Goal: Check status: Check status

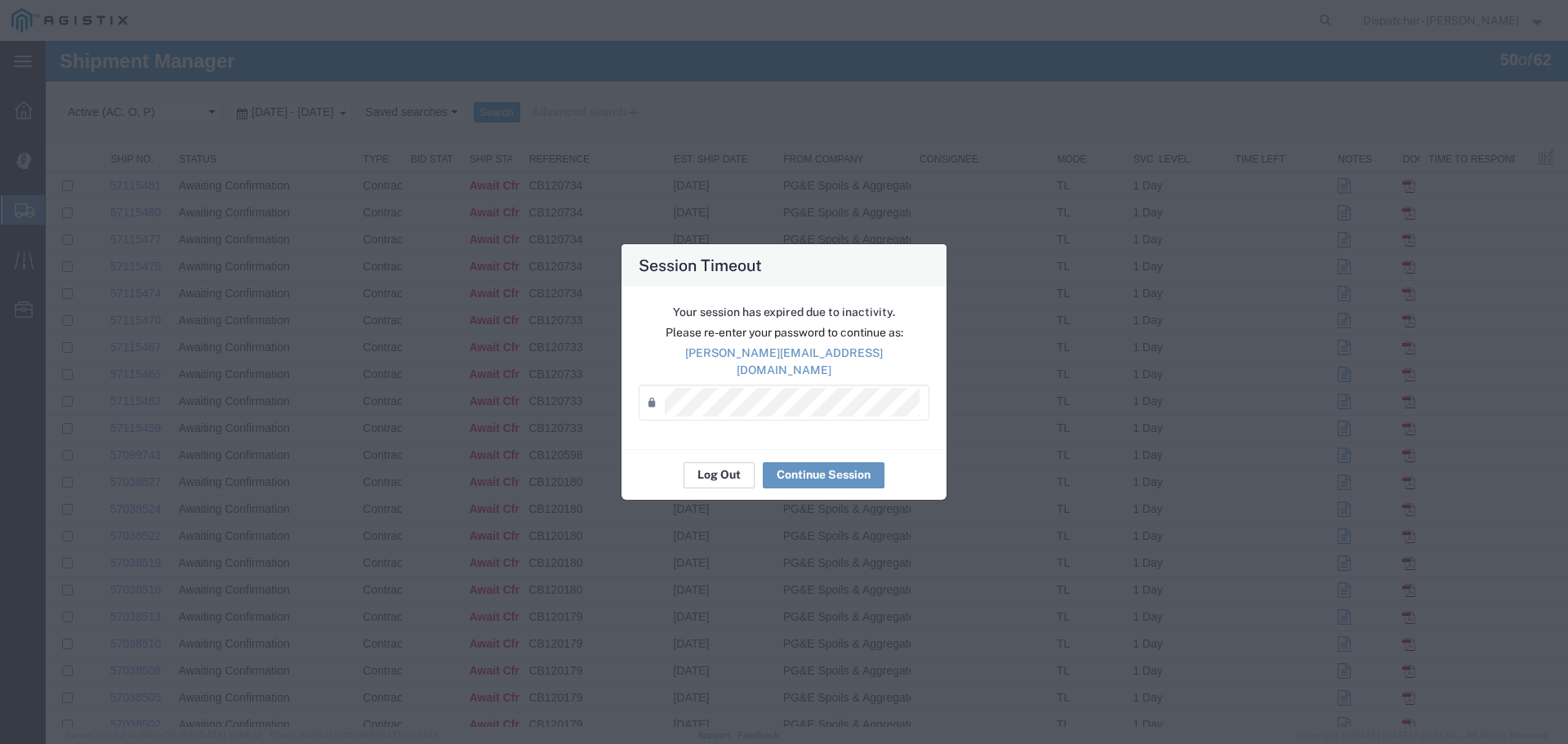
click at [701, 467] on button "Log Out" at bounding box center [719, 474] width 71 height 26
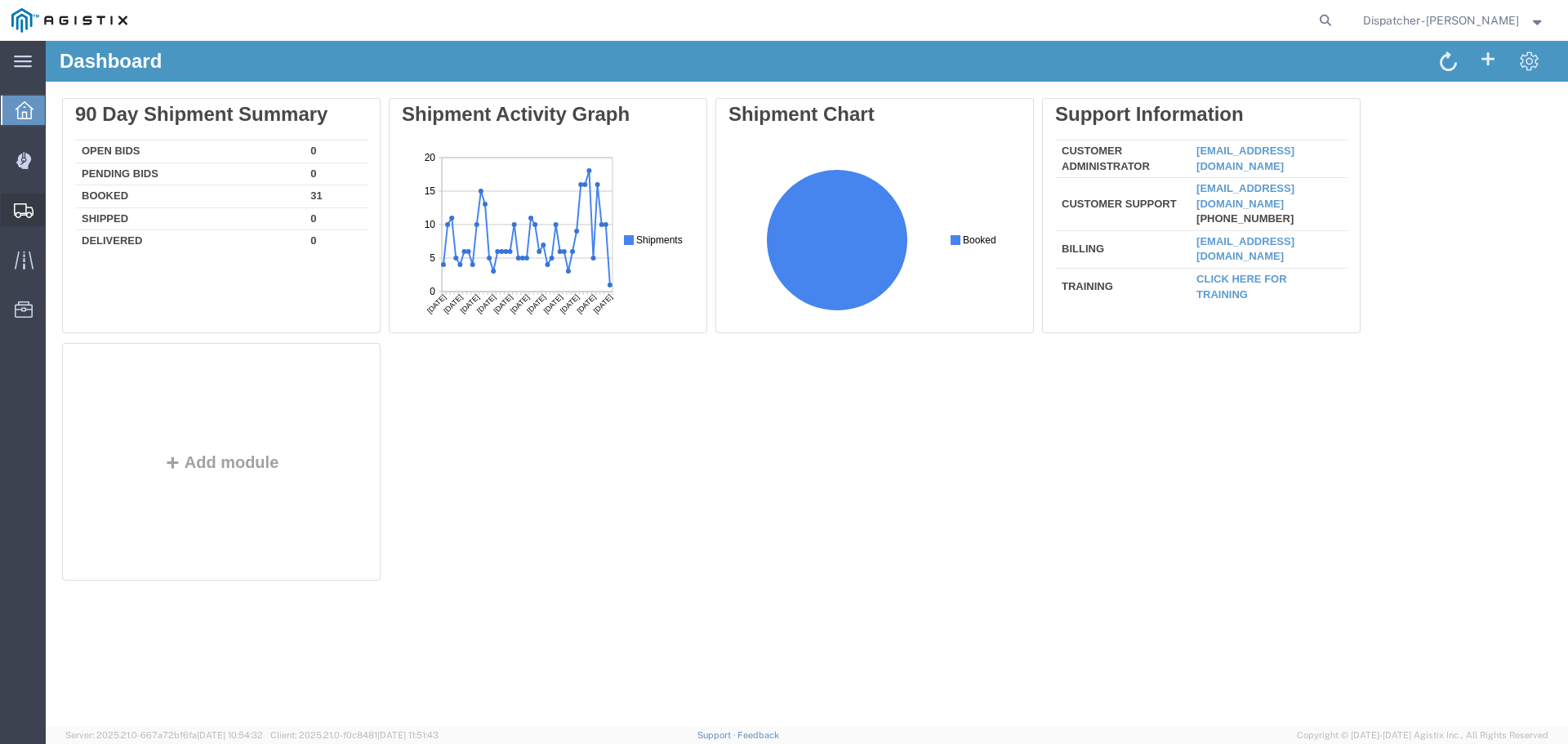
click at [56, 216] on span "Shipments" at bounding box center [51, 209] width 12 height 32
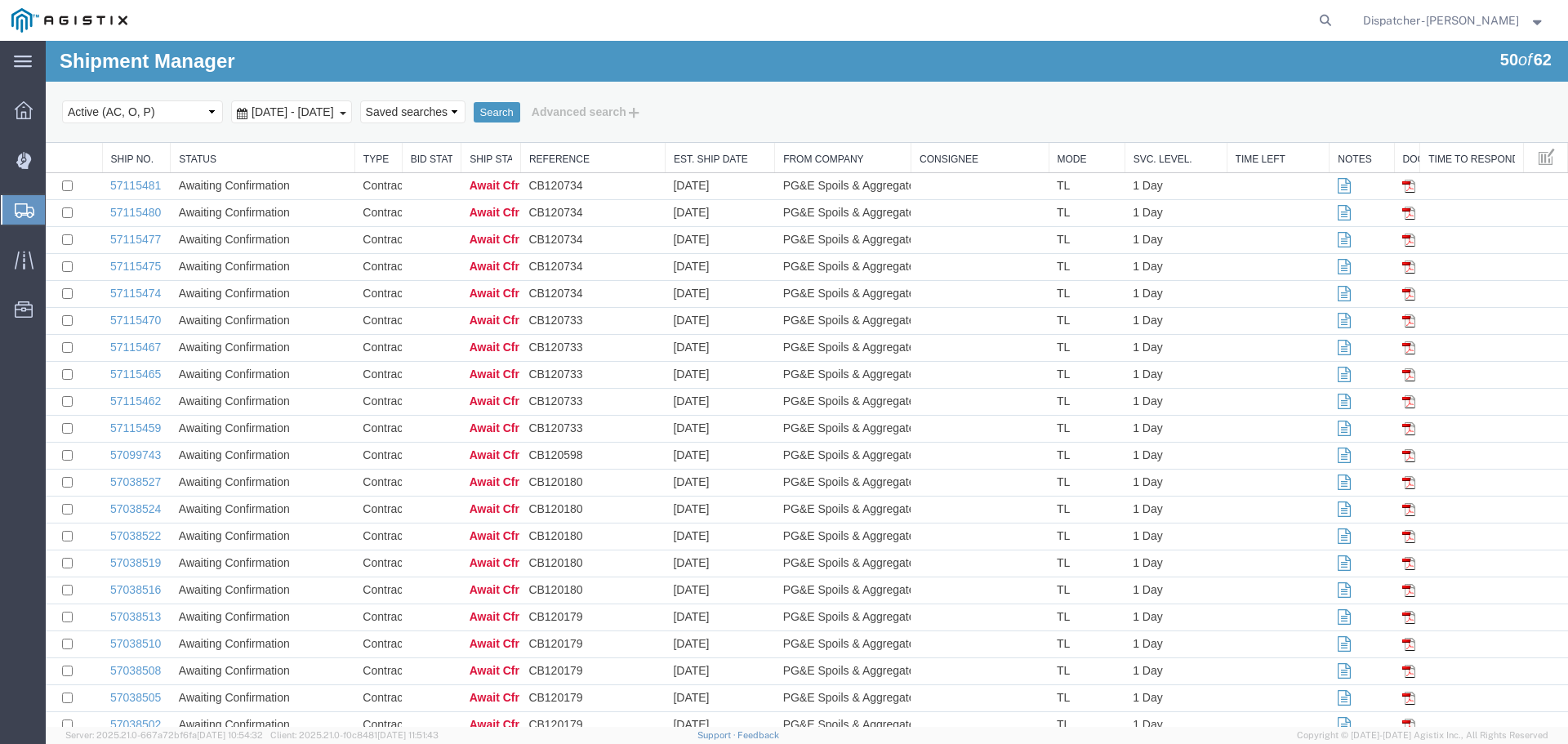
click at [302, 112] on span "[DATE] - [DATE]" at bounding box center [292, 112] width 91 height 13
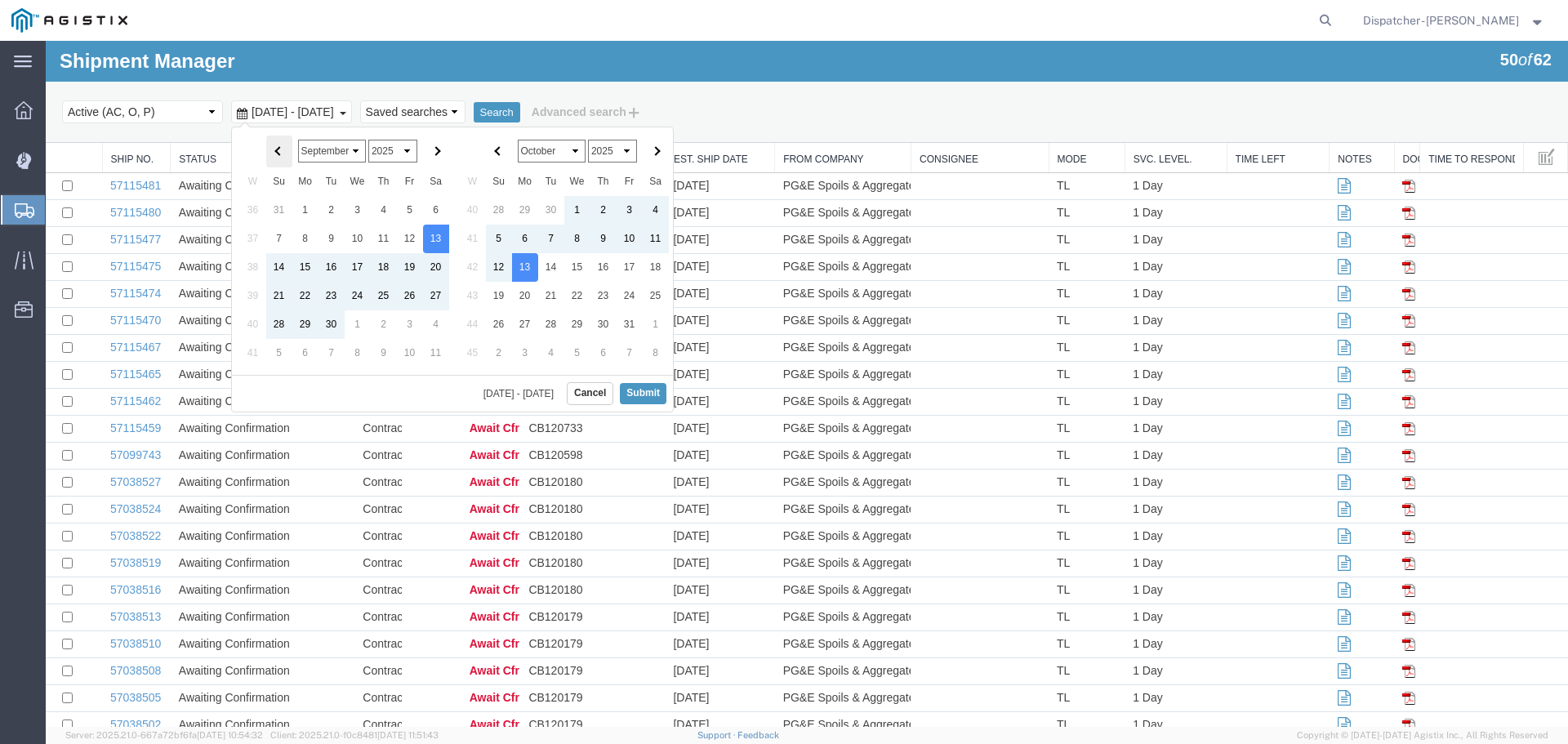
click at [287, 153] on th at bounding box center [278, 151] width 26 height 32
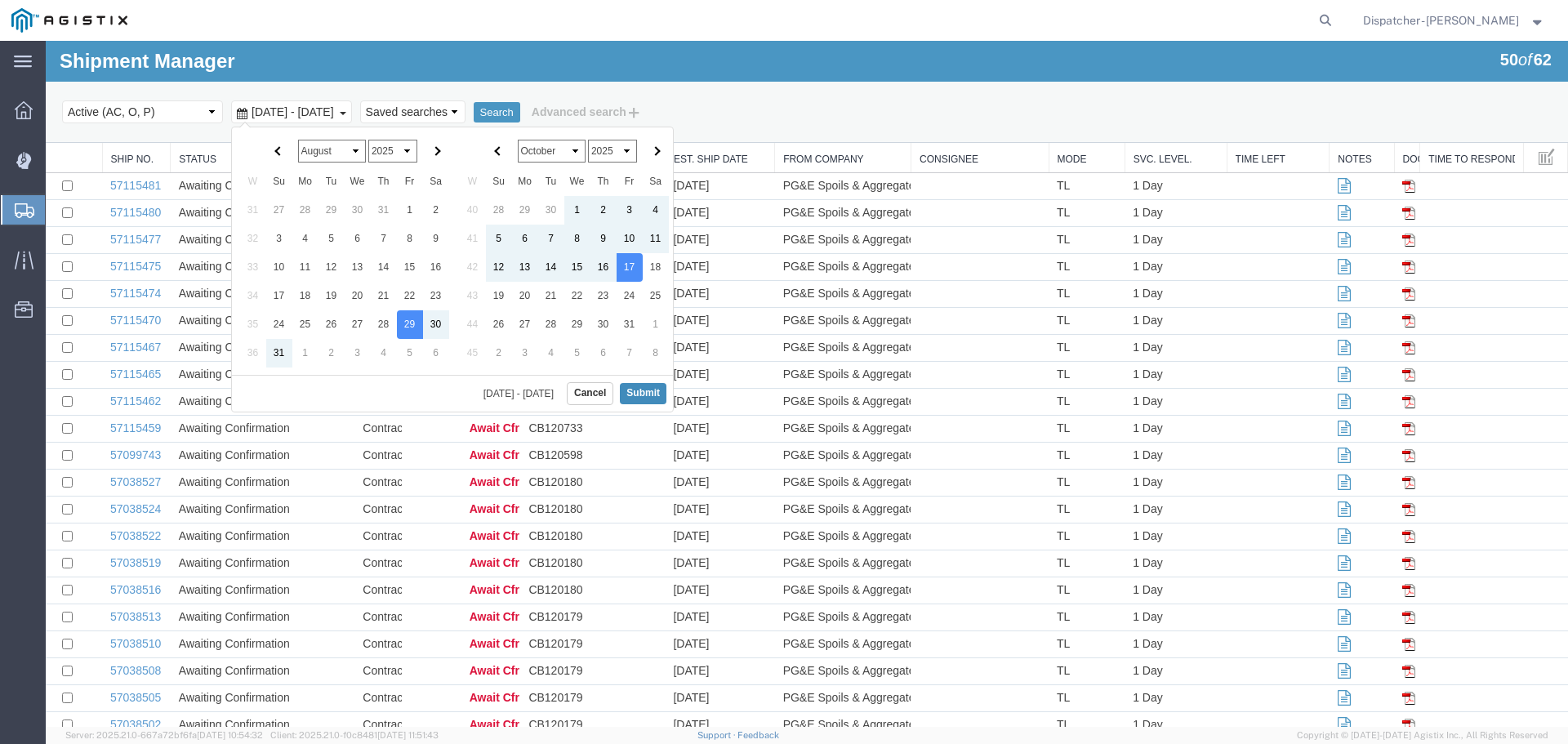
click at [652, 399] on button "Submit" at bounding box center [643, 393] width 47 height 21
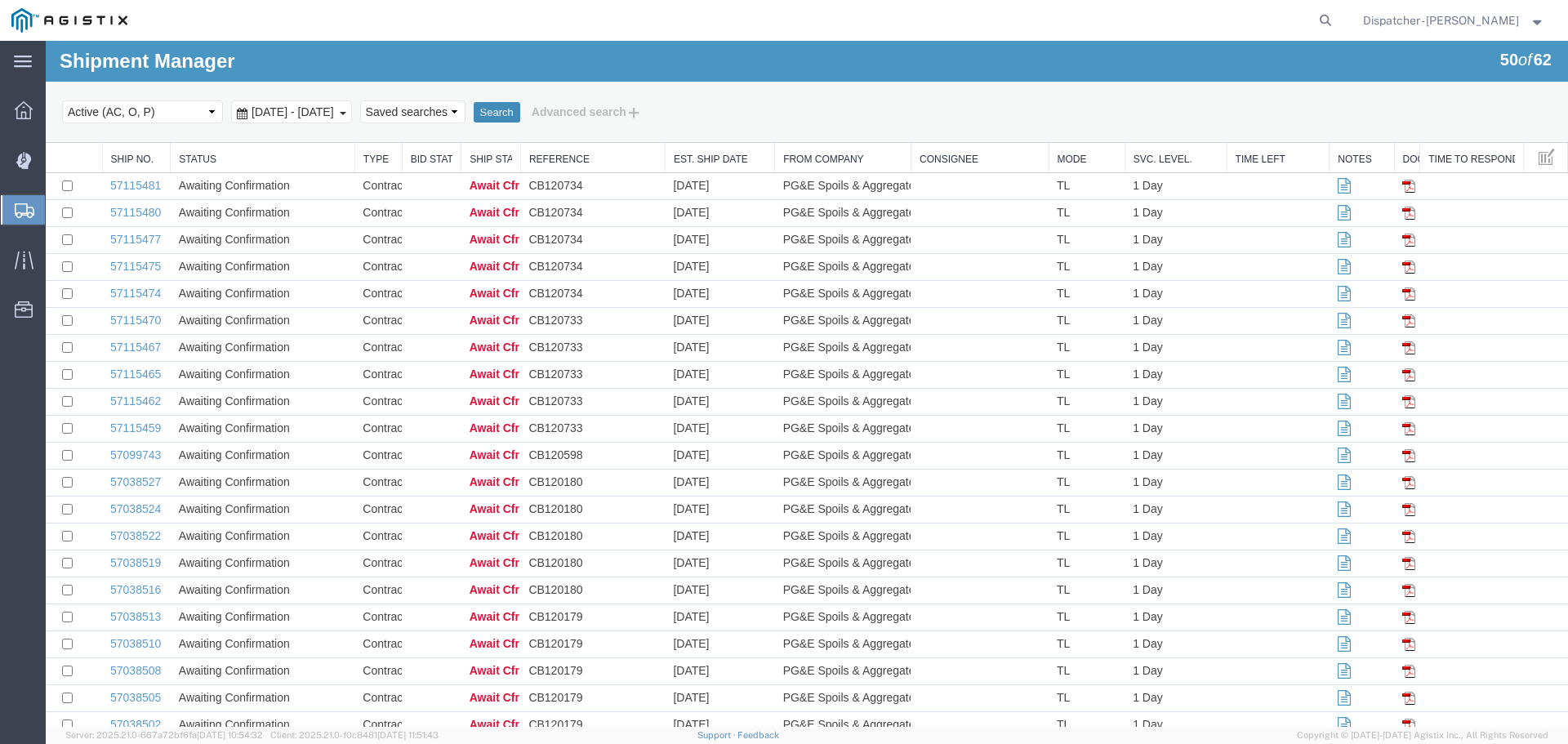
click at [520, 118] on button "Search" at bounding box center [497, 113] width 47 height 22
click at [520, 105] on button "Search" at bounding box center [497, 113] width 47 height 22
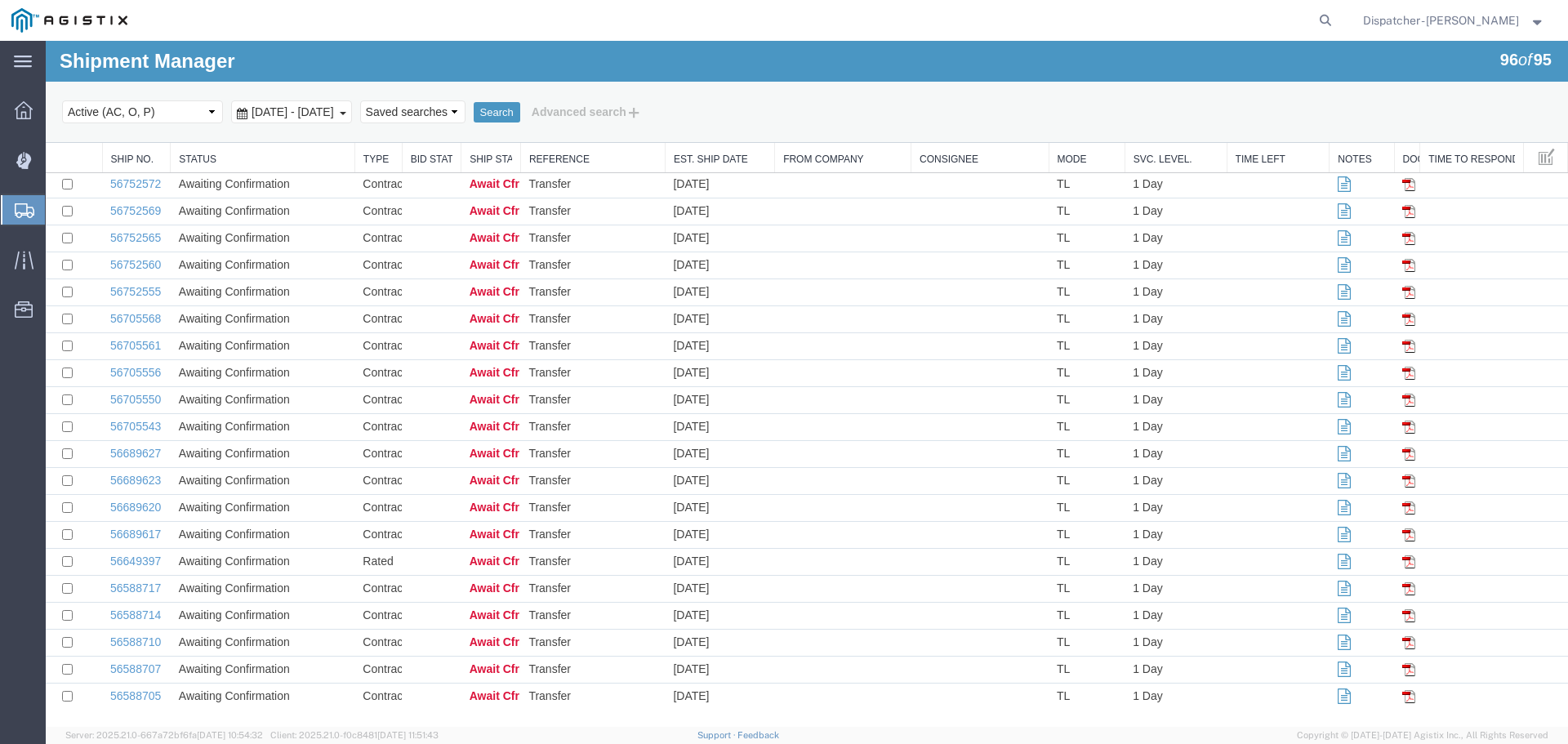
scroll to position [2088, 0]
click at [264, 553] on td "Awaiting Confirmation" at bounding box center [262, 562] width 184 height 27
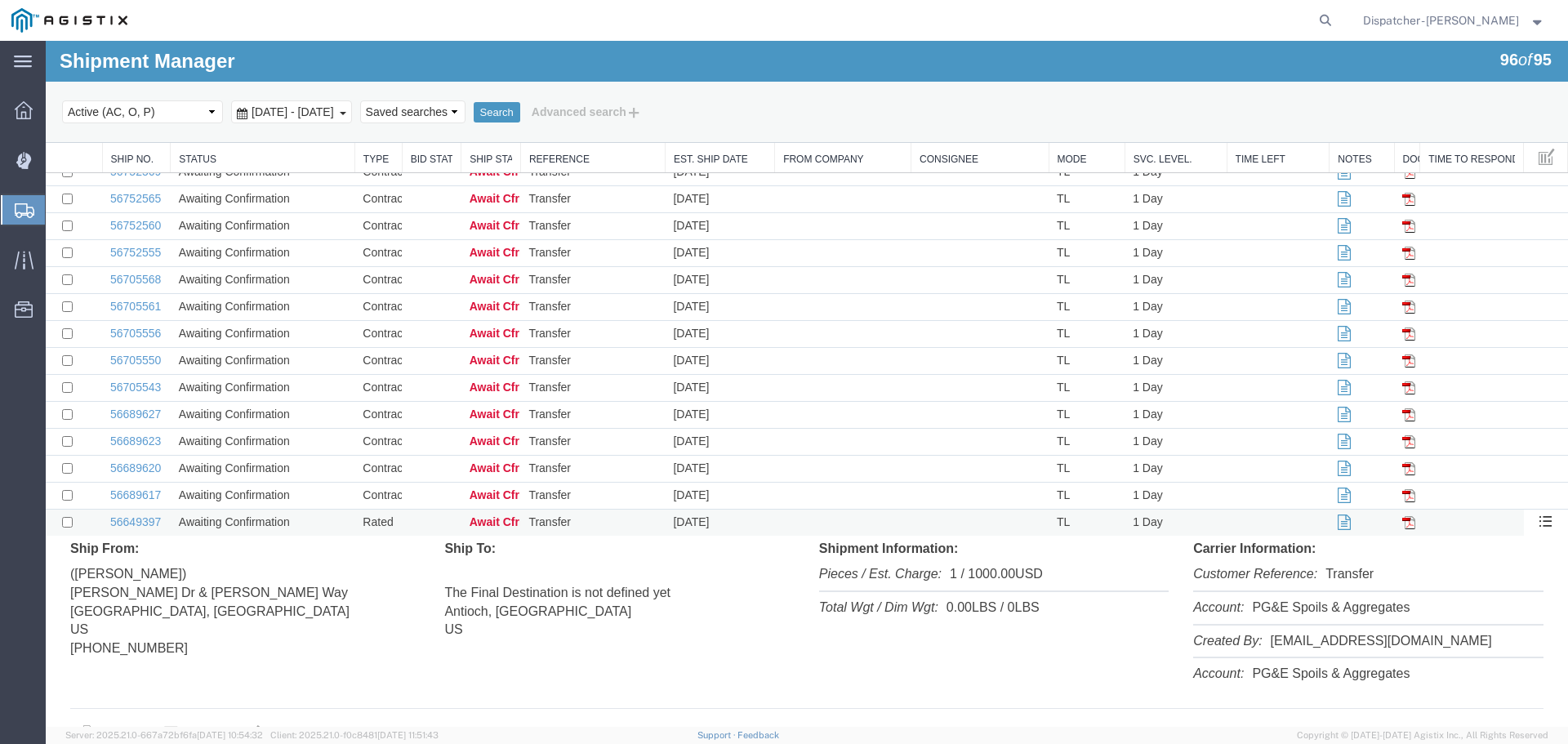
click at [129, 536] on td "56649397" at bounding box center [136, 522] width 69 height 27
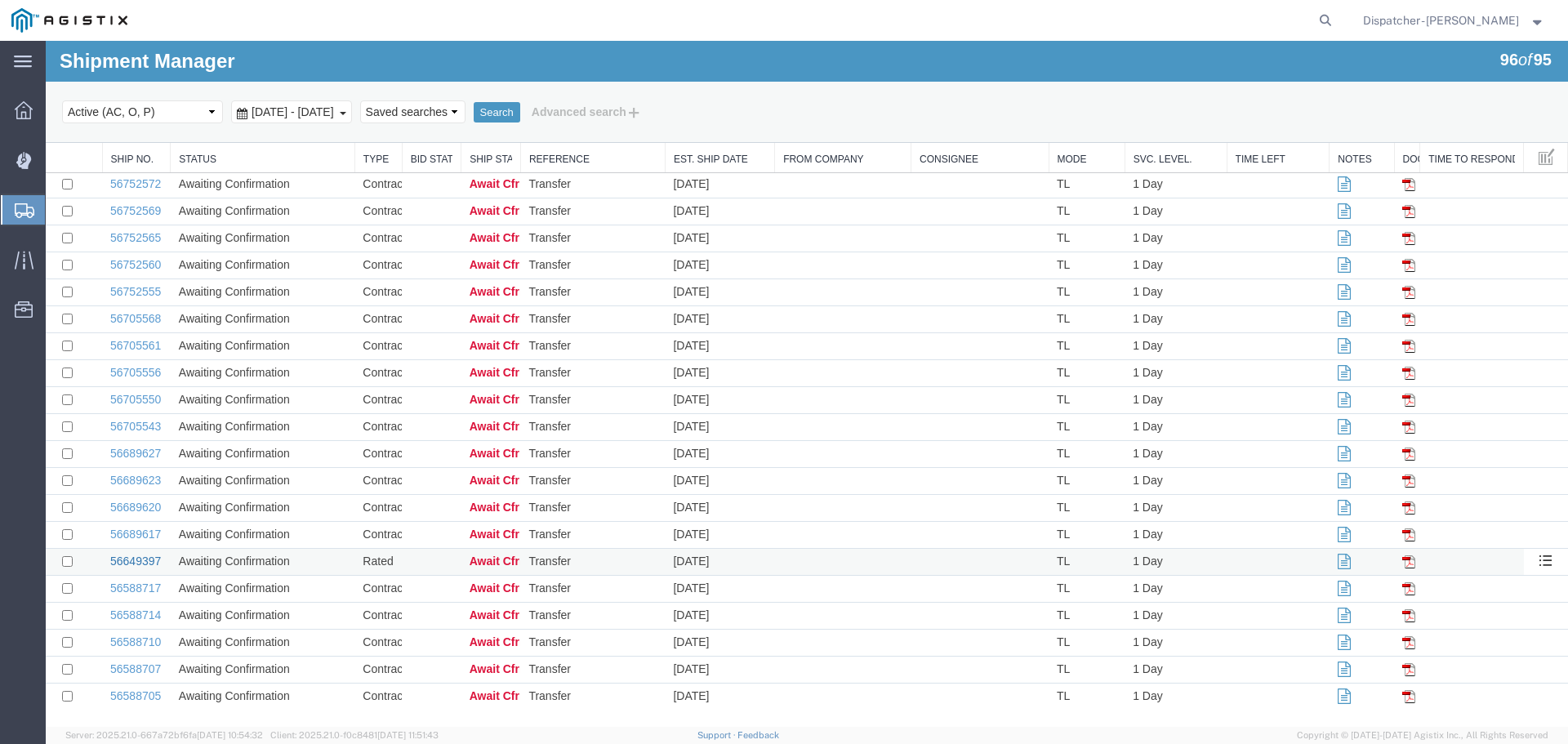
click at [146, 560] on link "56649397" at bounding box center [135, 561] width 51 height 13
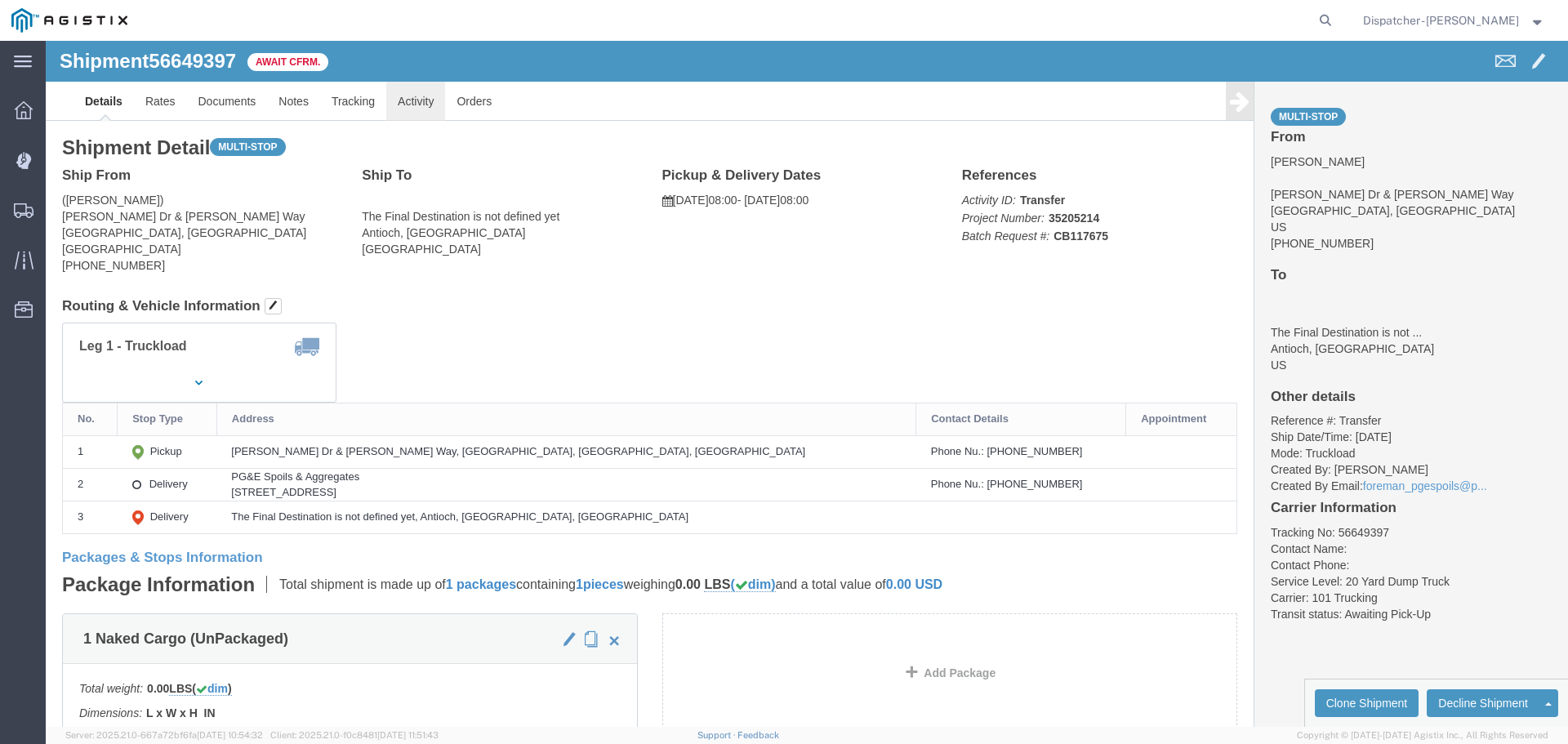
click link "Activity"
